Goal: Transaction & Acquisition: Purchase product/service

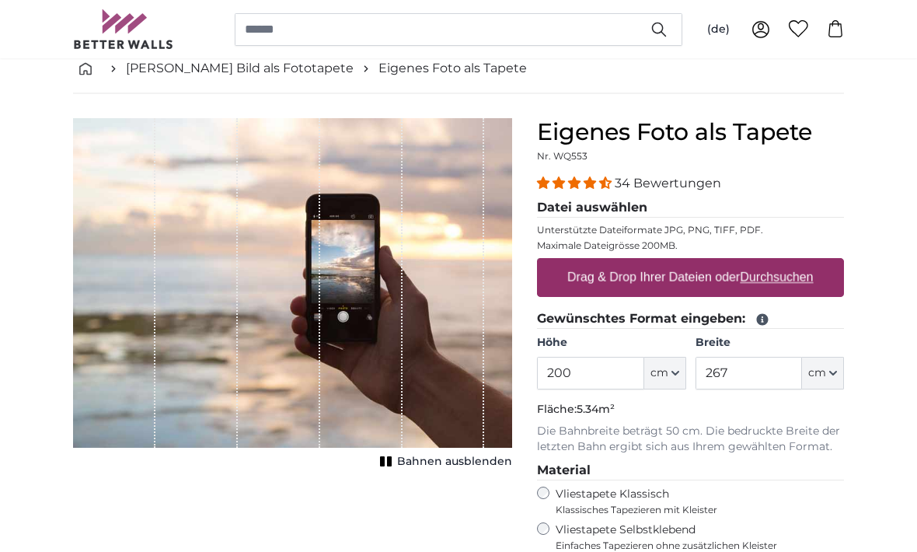
scroll to position [82, 0]
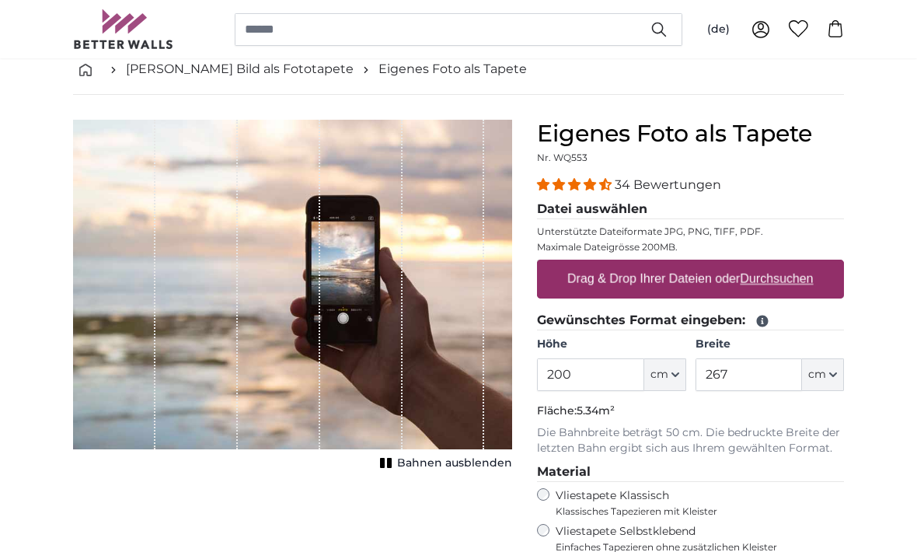
click at [735, 281] on label "Drag & Drop Ihrer Dateien oder Durchsuchen" at bounding box center [690, 278] width 259 height 31
click at [735, 264] on input "Drag & Drop Ihrer Dateien oder Durchsuchen" at bounding box center [690, 262] width 307 height 5
type input "**********"
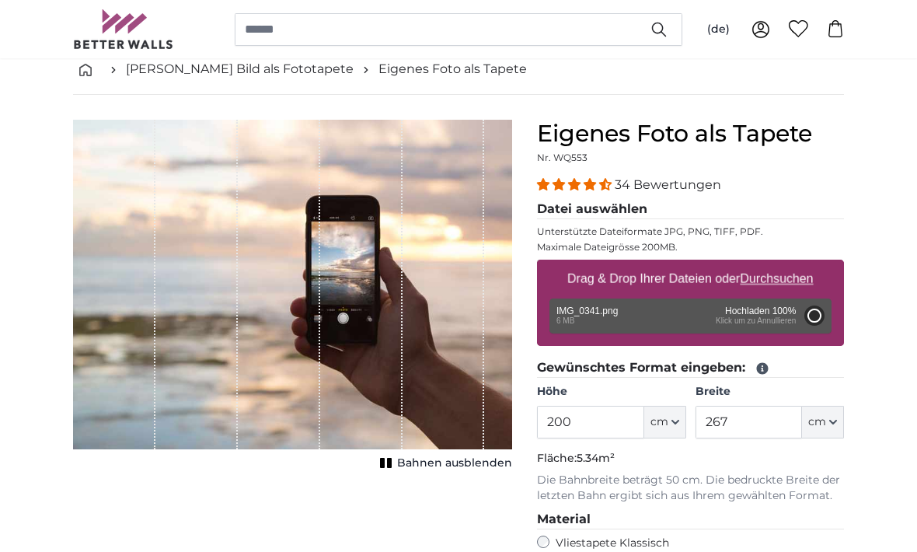
type input "122"
type input "175.7"
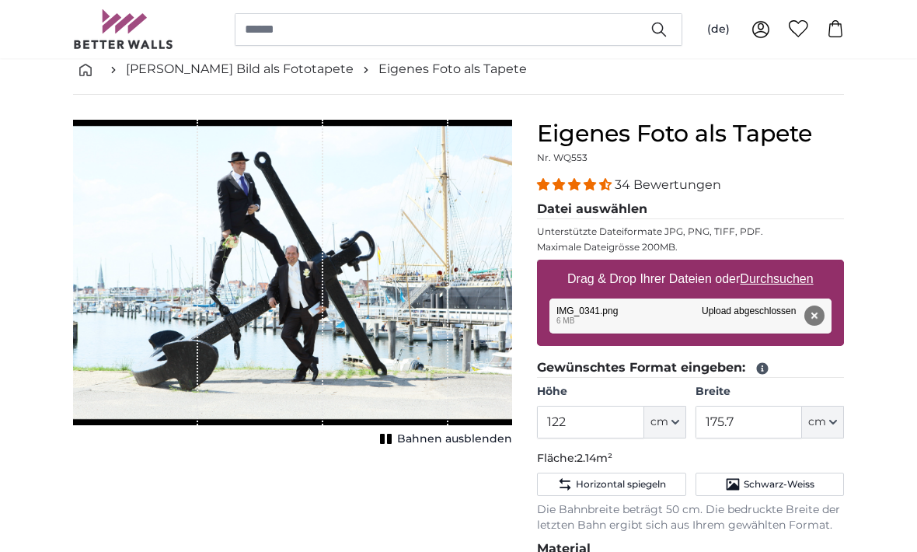
click at [664, 423] on span "cm" at bounding box center [659, 422] width 18 height 16
click at [663, 461] on link "Centimeter (cm)" at bounding box center [665, 463] width 137 height 28
click at [587, 420] on input "122" at bounding box center [590, 422] width 106 height 33
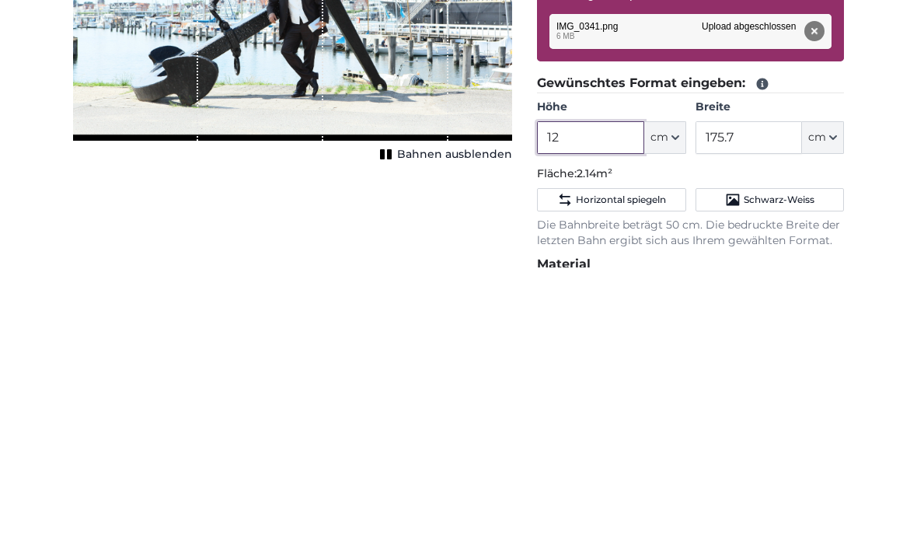
type input "1"
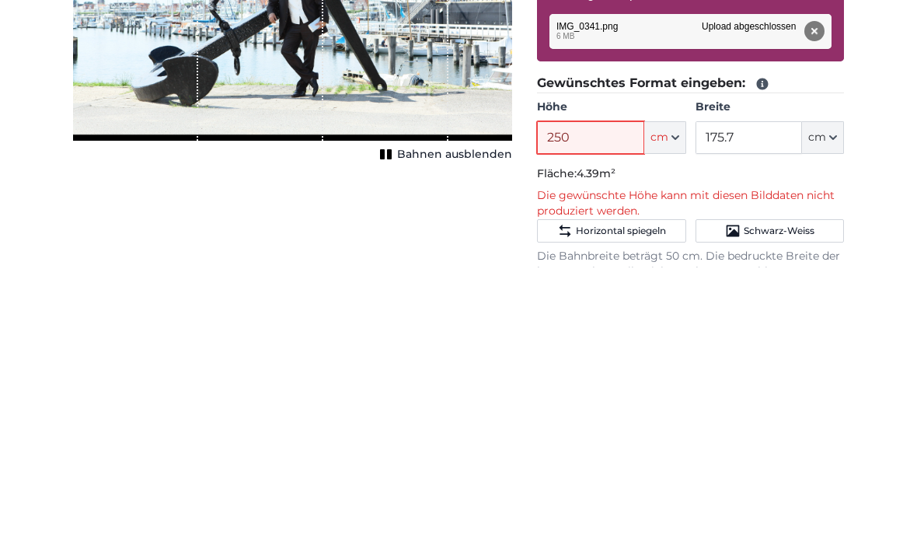
type input "250"
click at [748, 406] on input "175.7" at bounding box center [748, 422] width 106 height 33
type input "1"
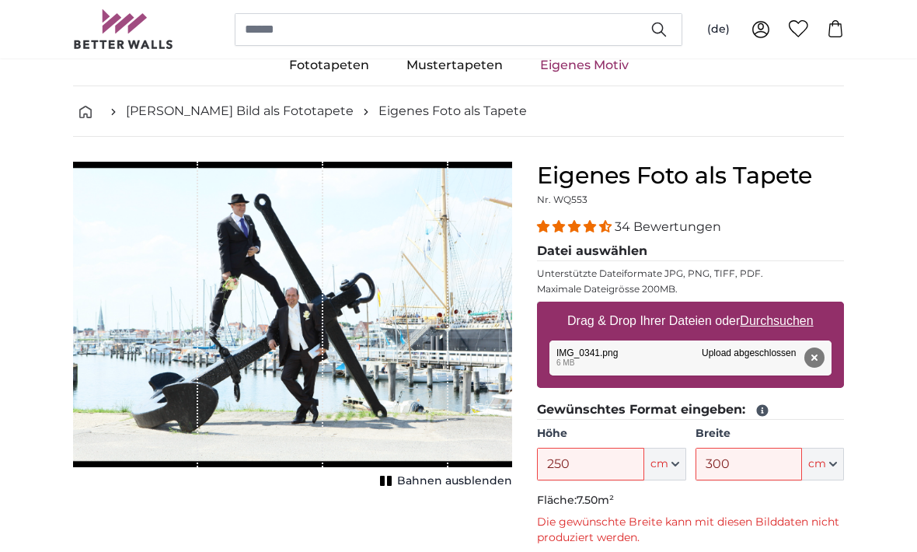
scroll to position [44, 0]
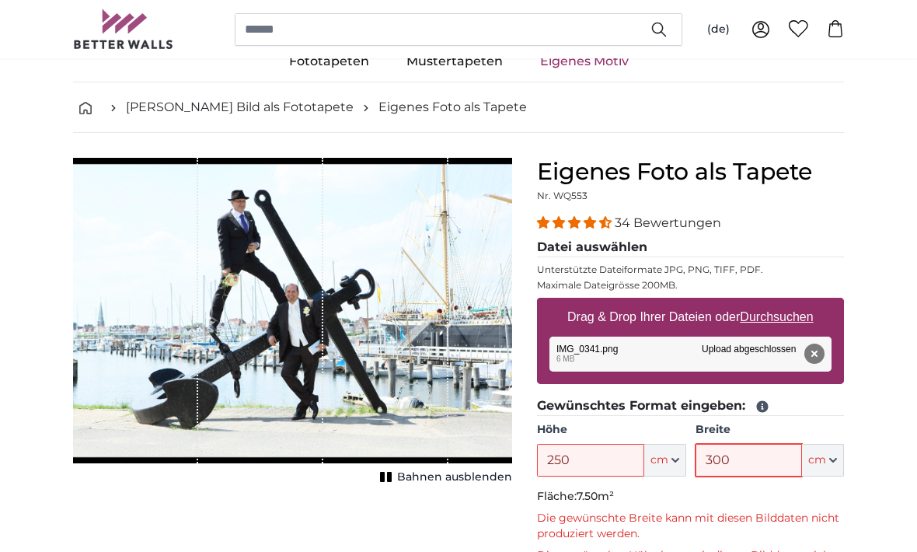
click at [747, 460] on input "300" at bounding box center [748, 460] width 106 height 33
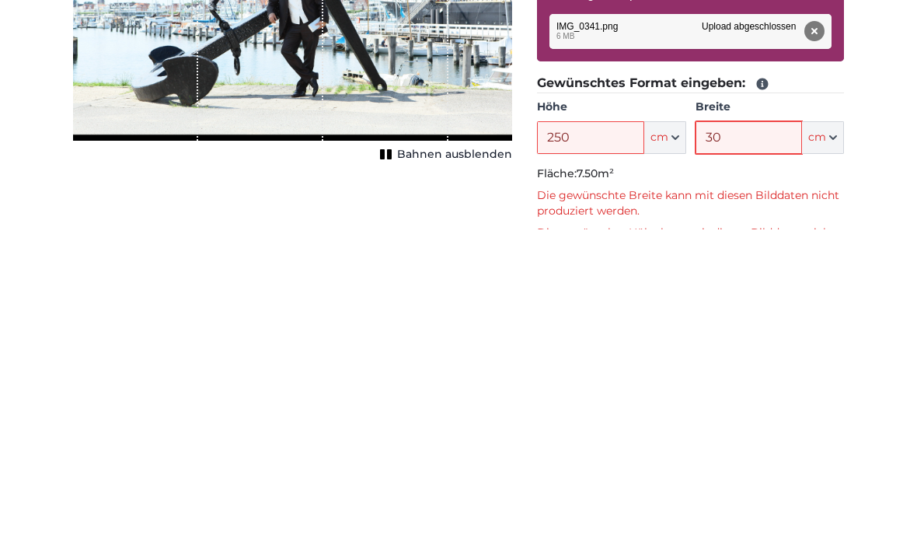
type input "3"
type input "270"
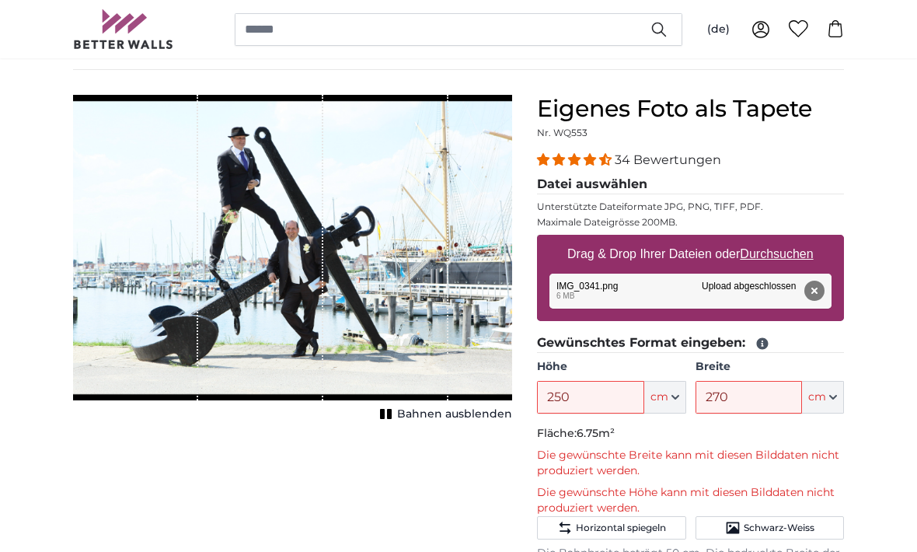
scroll to position [0, 0]
